Goal: Information Seeking & Learning: Learn about a topic

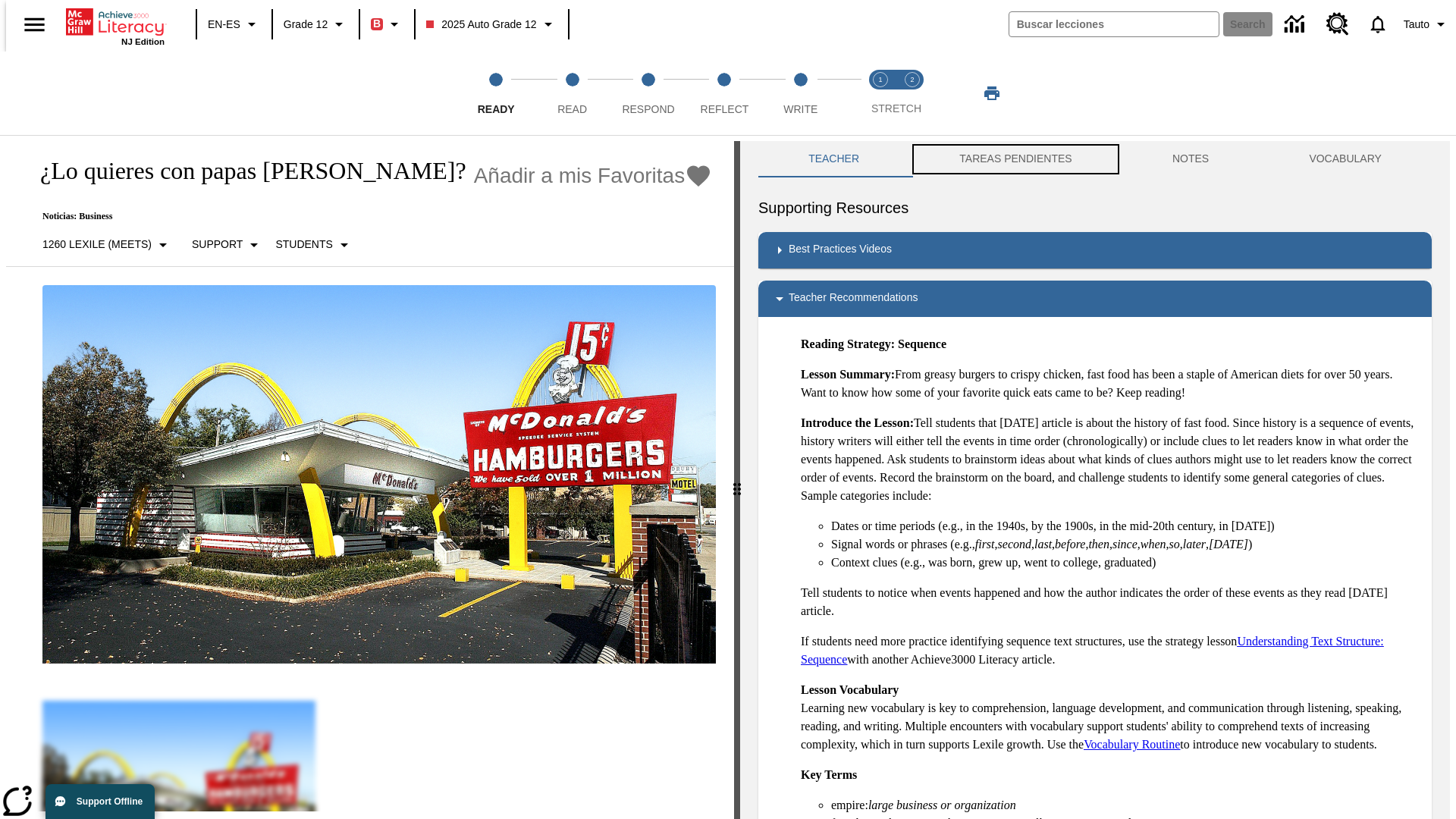
click at [1005, 159] on button "TAREAS PENDIENTES" at bounding box center [1015, 159] width 213 height 36
click at [1014, 159] on button "TAREAS PENDIENTES" at bounding box center [1015, 159] width 213 height 36
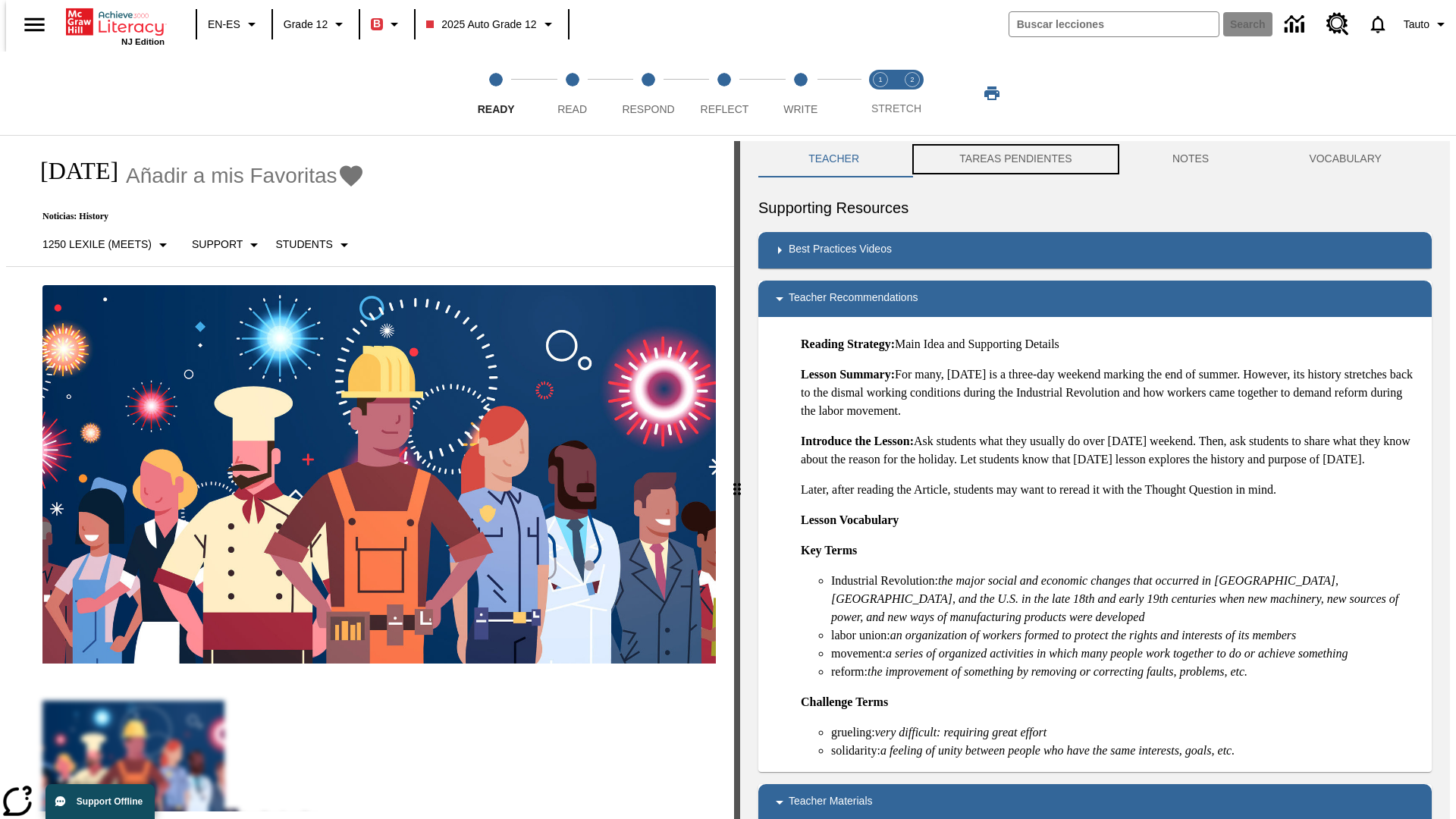
click at [1014, 159] on button "TAREAS PENDIENTES" at bounding box center [1015, 159] width 213 height 36
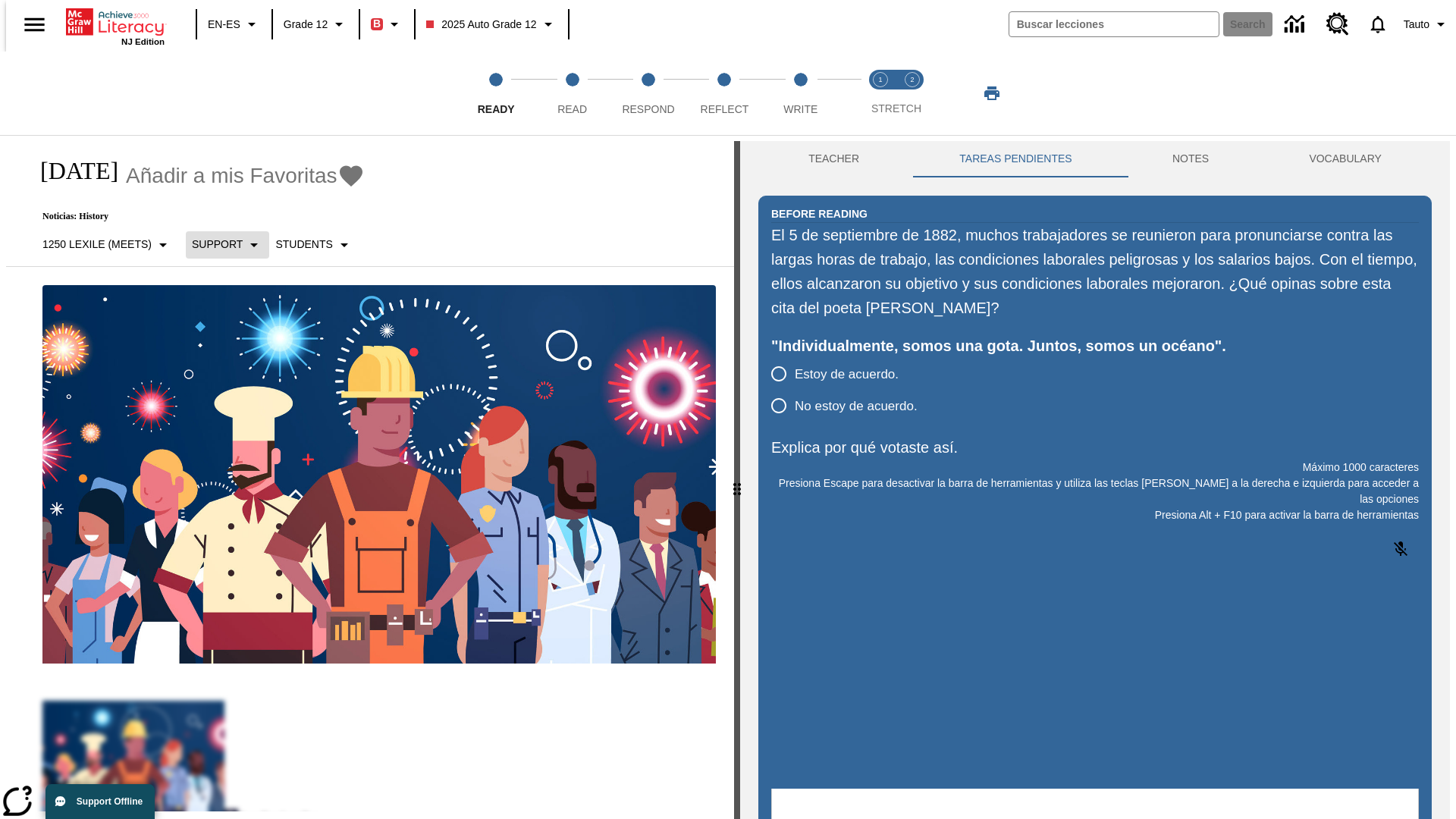
click at [219, 244] on p "Support" at bounding box center [216, 244] width 51 height 16
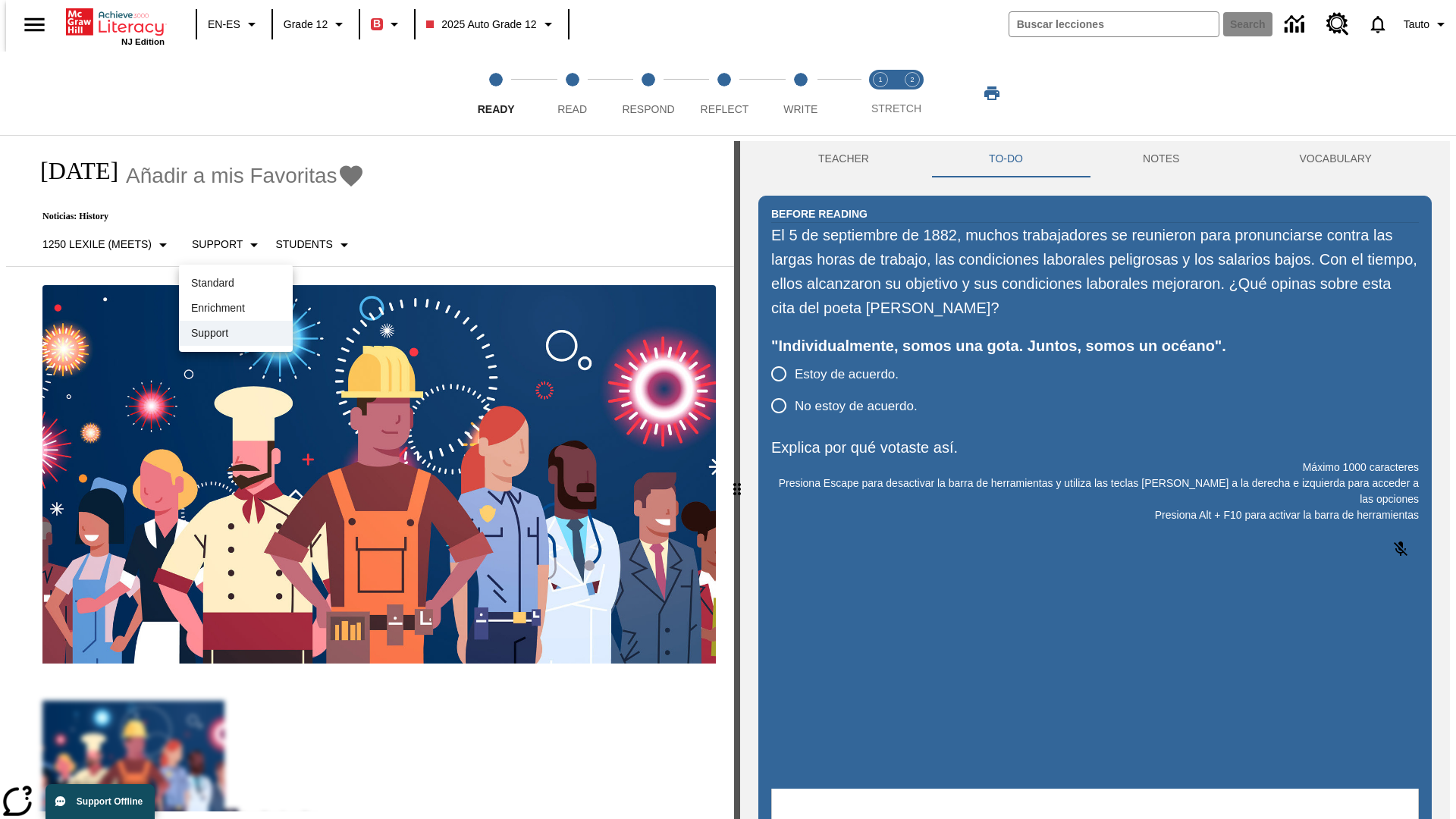
click at [236, 333] on p "Support" at bounding box center [236, 333] width 90 height 16
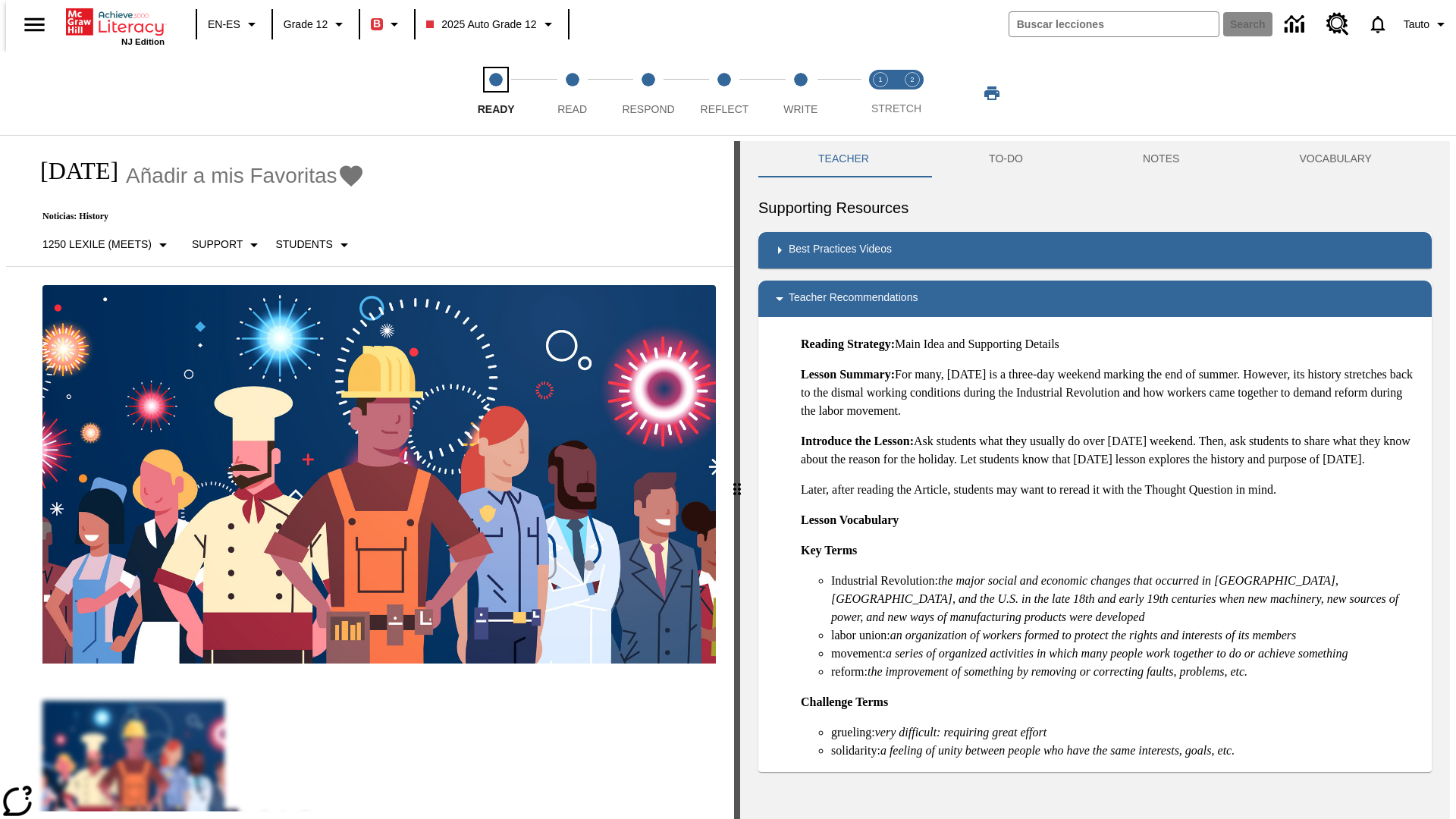
click at [496, 93] on span "Ready" at bounding box center [496, 103] width 37 height 28
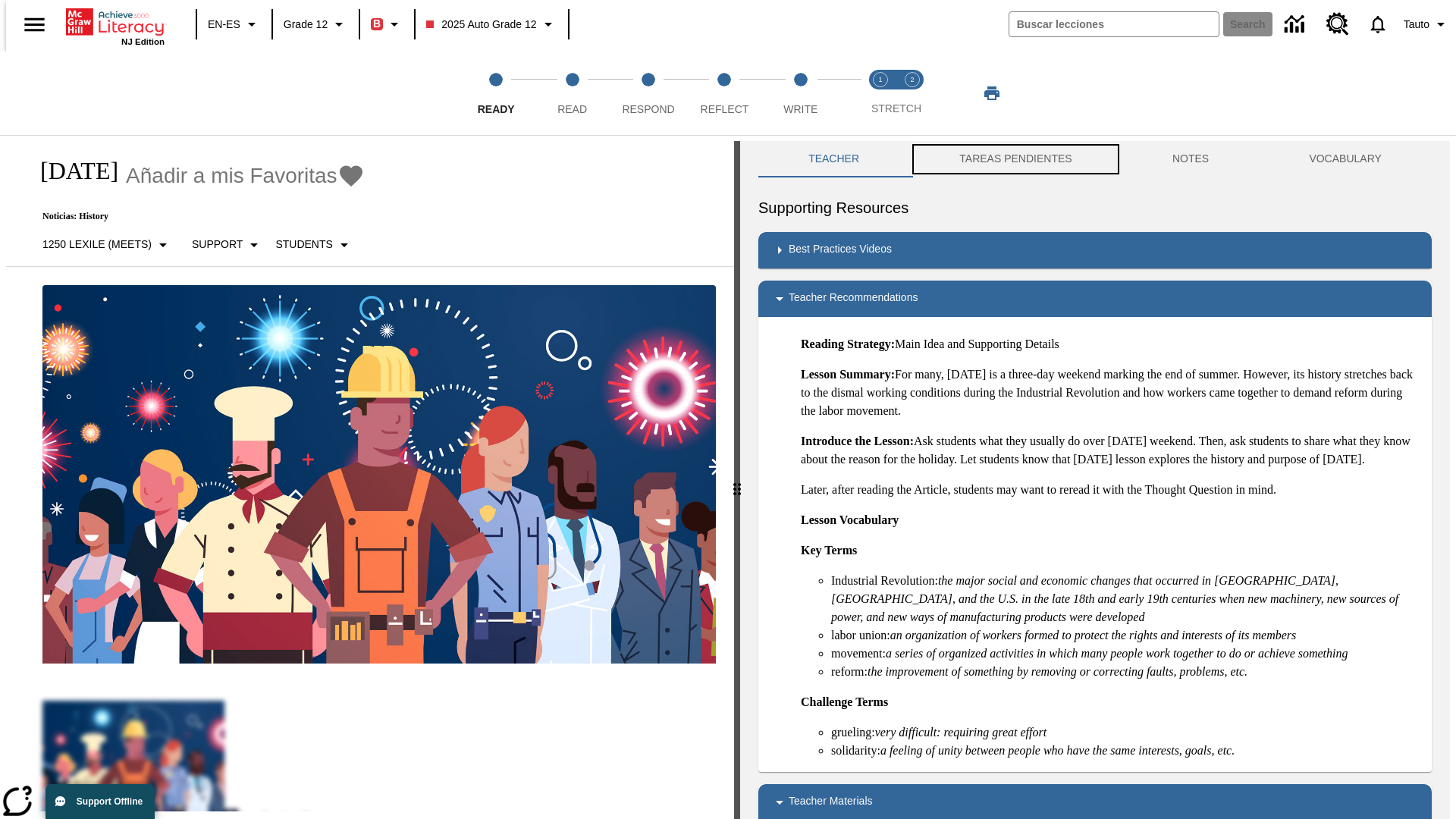
click at [1005, 159] on button "TAREAS PENDIENTES" at bounding box center [1015, 159] width 213 height 36
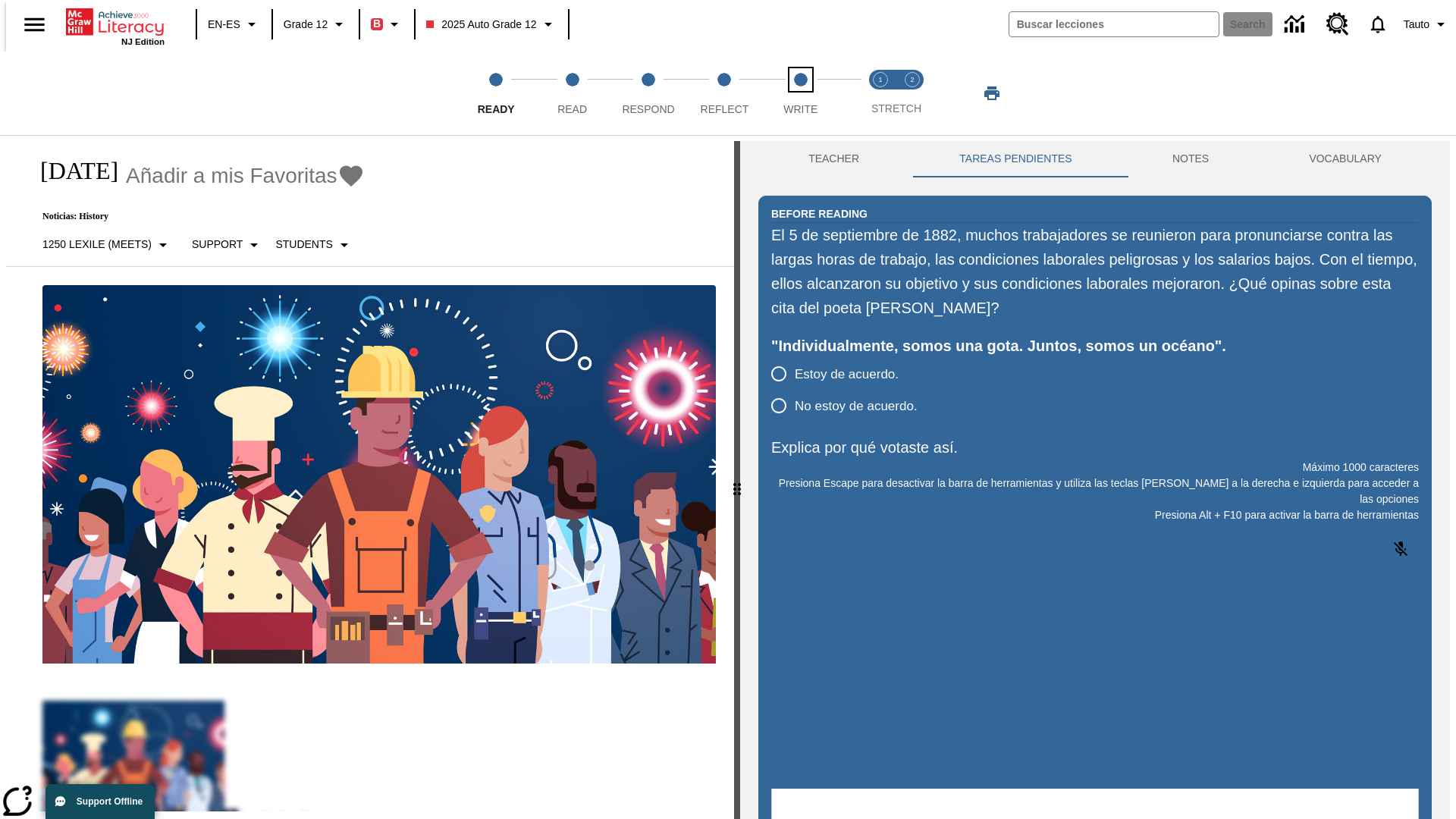
click at [800, 93] on span "Write" at bounding box center [800, 103] width 34 height 28
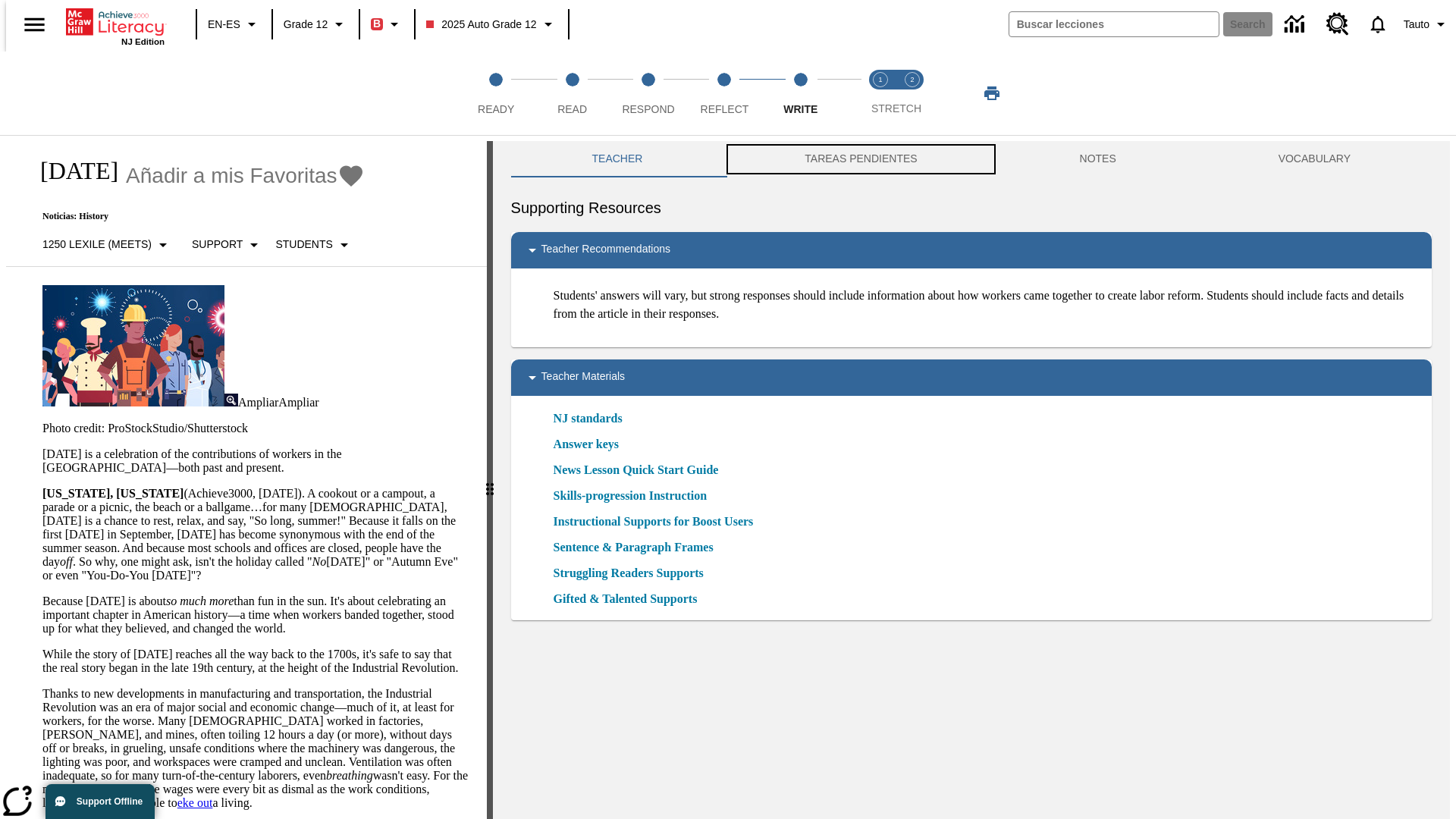
scroll to position [1, 0]
click at [850, 159] on button "TAREAS PENDIENTES" at bounding box center [861, 158] width 275 height 36
